Goal: Transaction & Acquisition: Purchase product/service

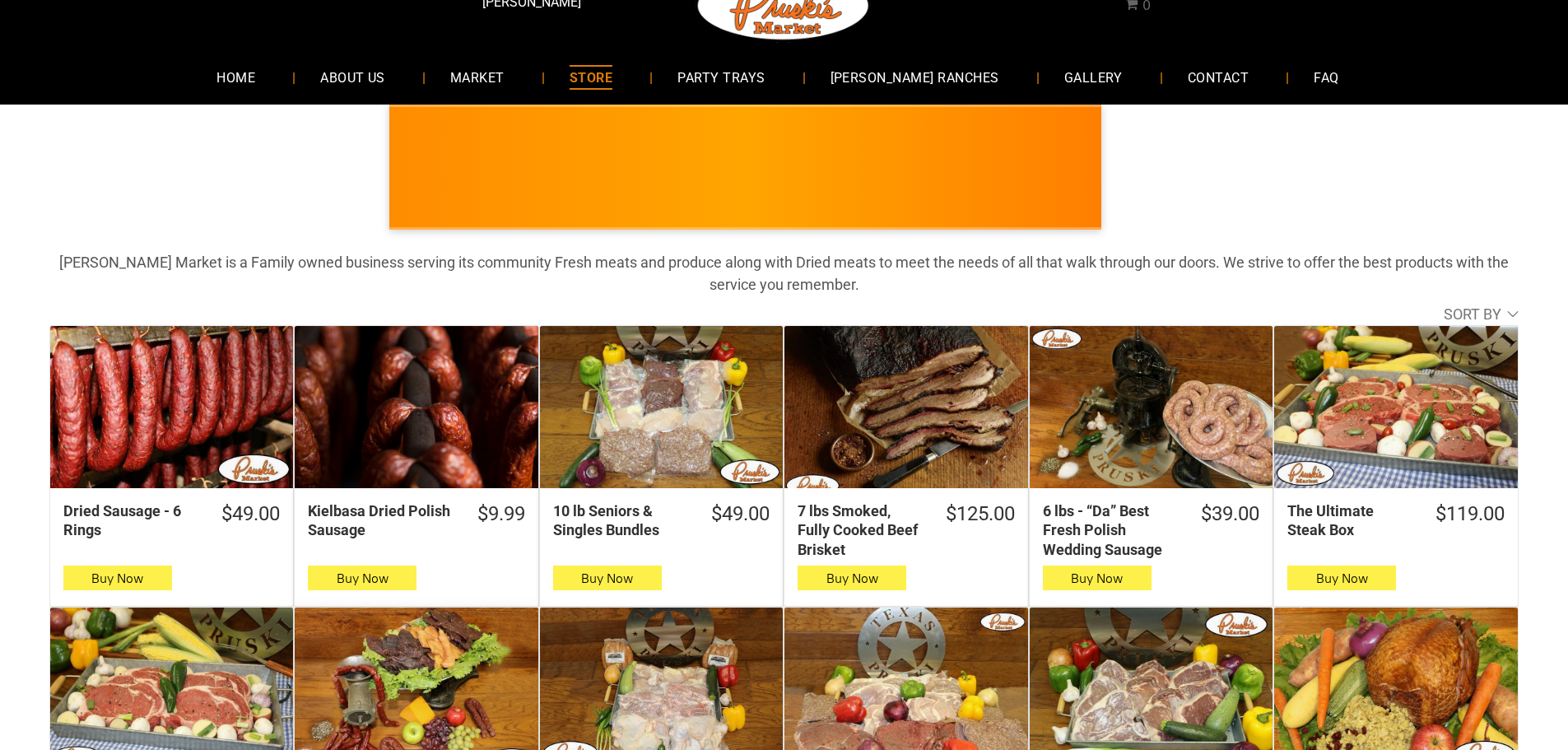
scroll to position [22, 0]
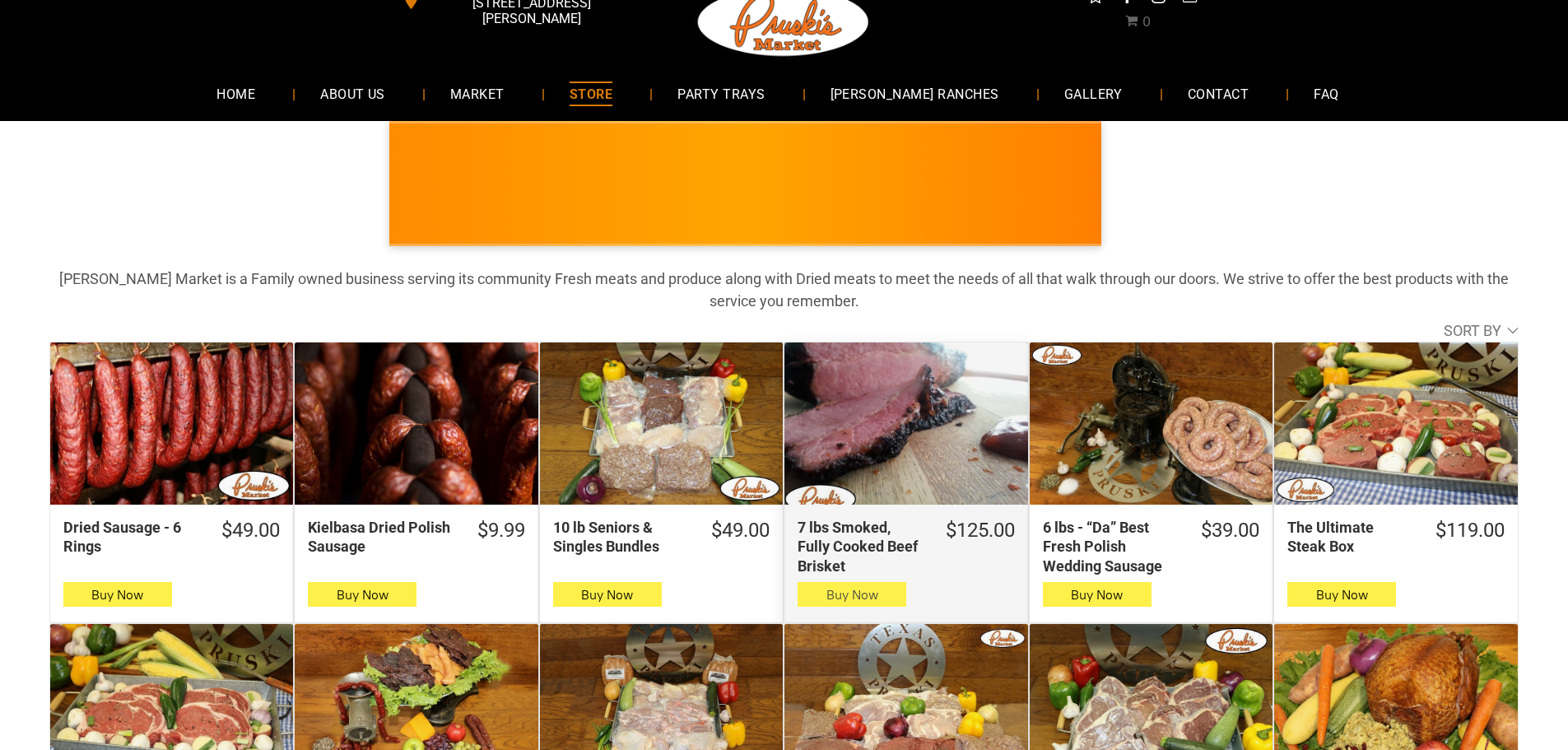
click at [861, 593] on span "button" at bounding box center [852, 595] width 24 height 23
click at [853, 593] on icon "button" at bounding box center [852, 595] width 17 height 20
click at [844, 591] on icon "button" at bounding box center [852, 595] width 17 height 20
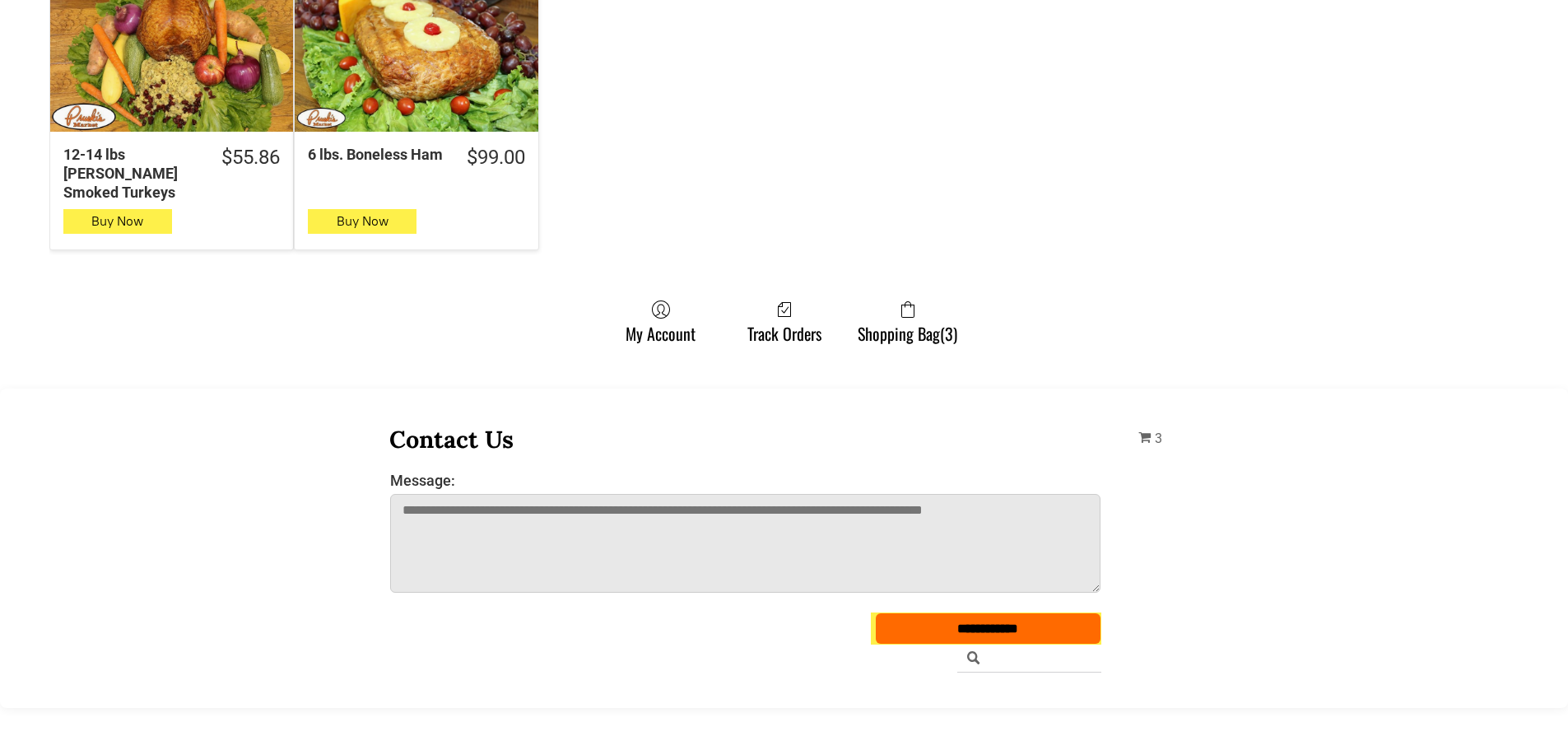
scroll to position [1011, 0]
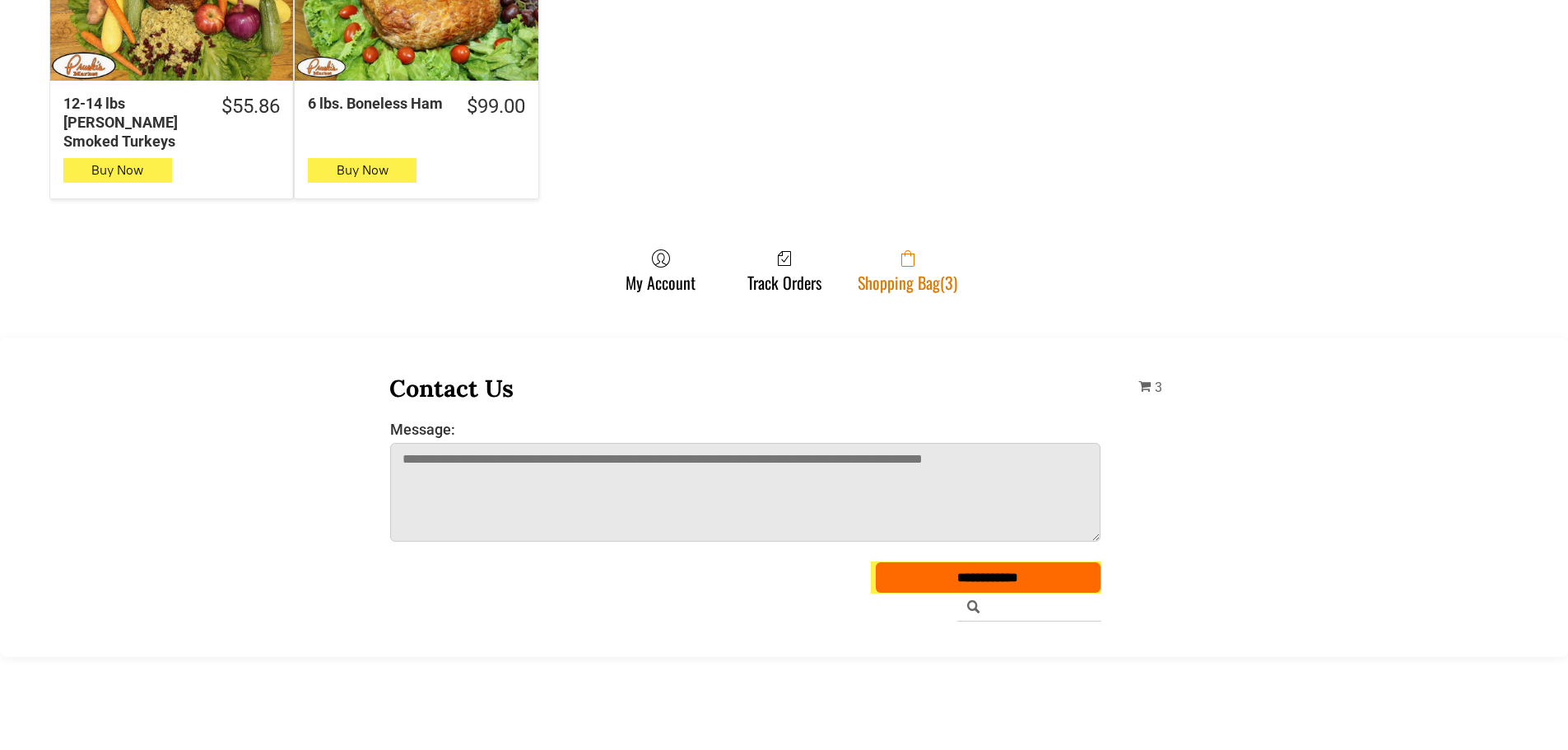
click at [897, 267] on link "Shopping Bag (3)" at bounding box center [908, 270] width 116 height 43
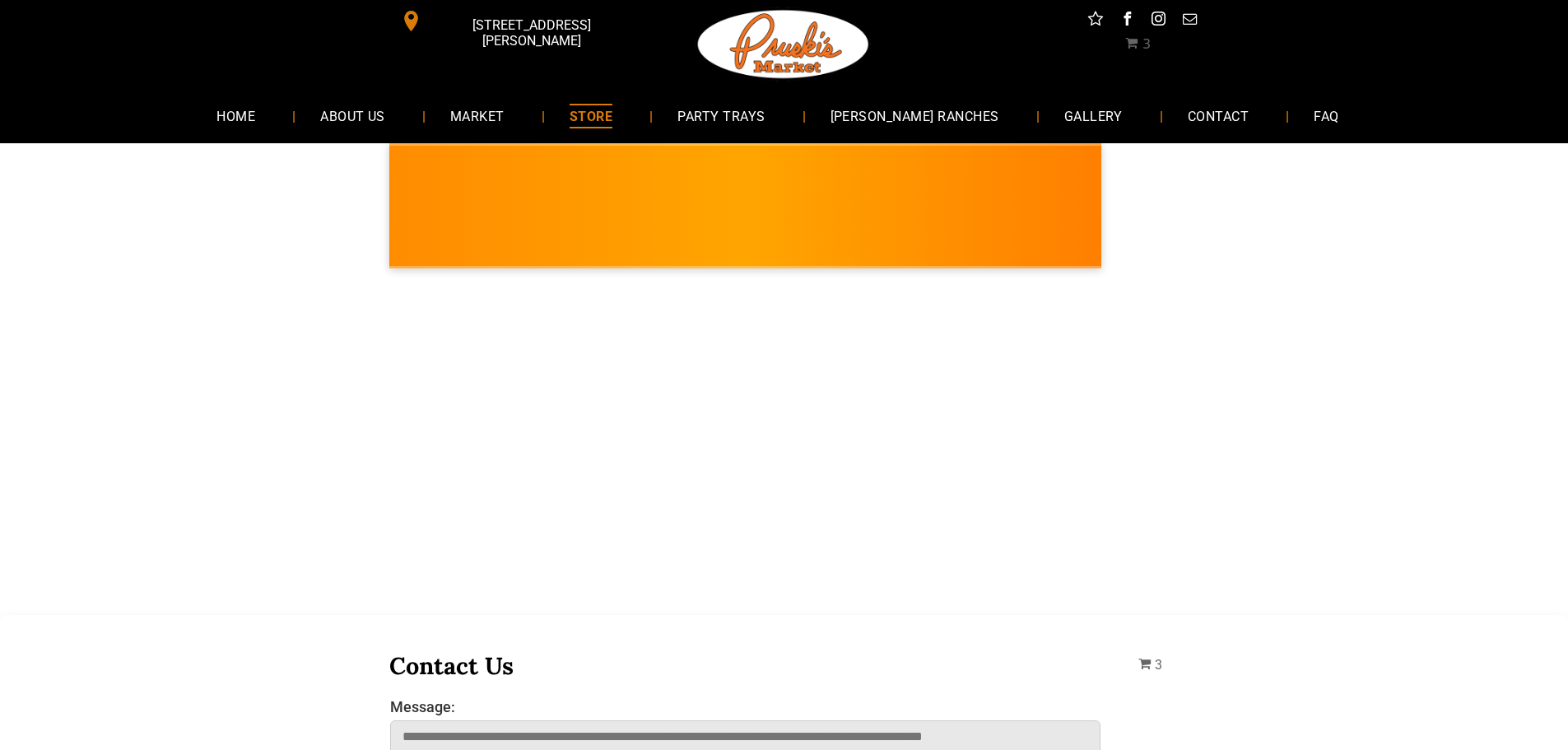
select select "*"
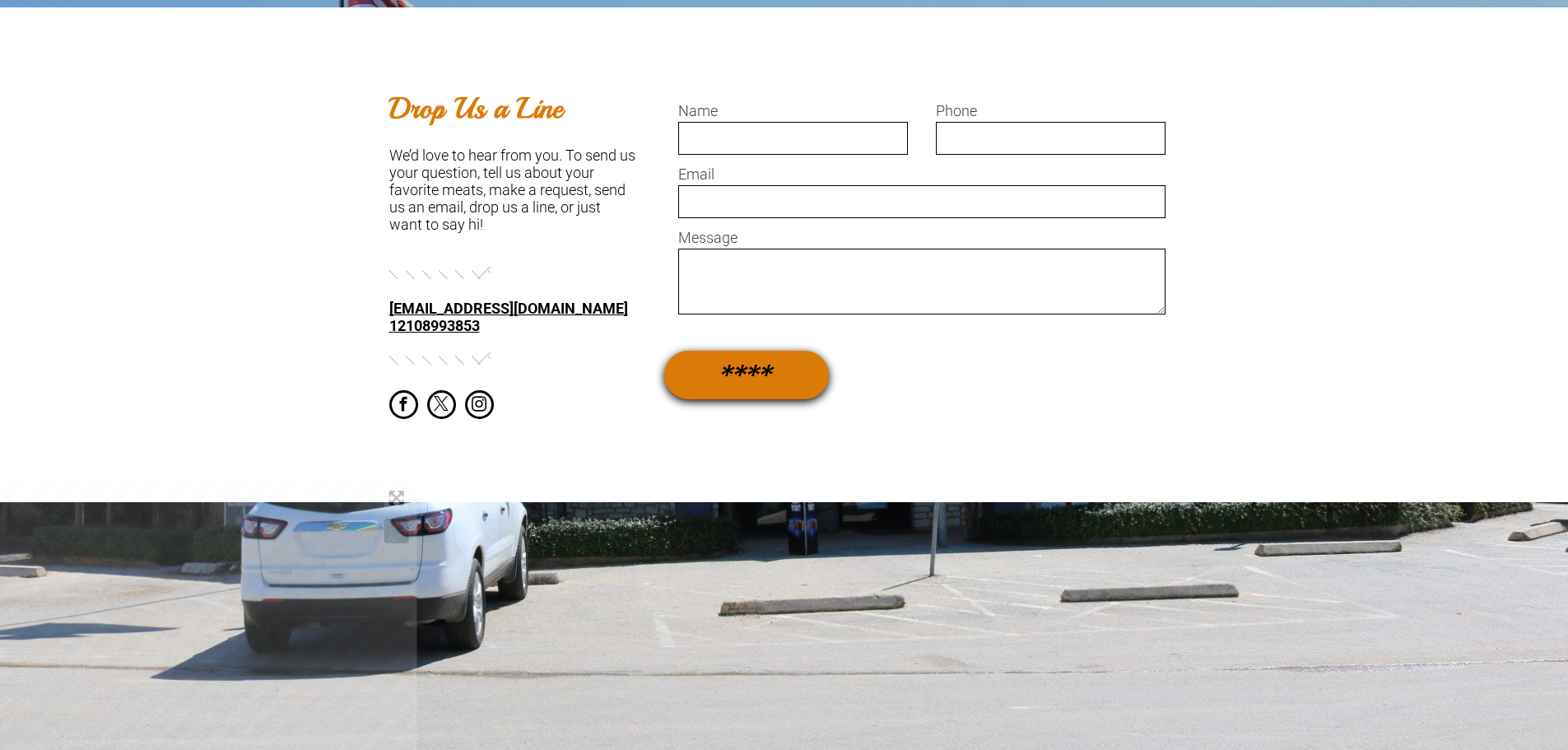
scroll to position [988, 0]
